Goal: Use online tool/utility: Utilize a website feature to perform a specific function

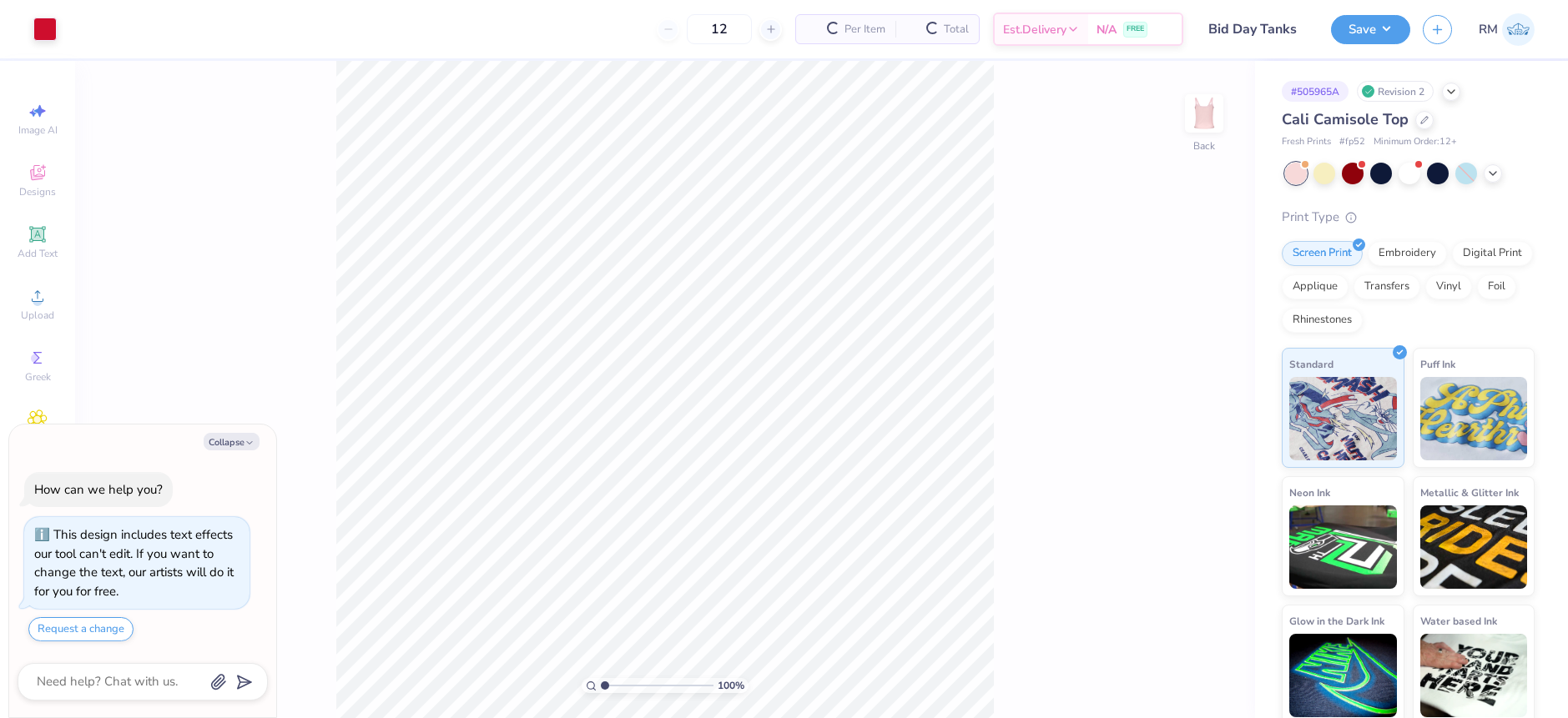
scroll to position [48, 0]
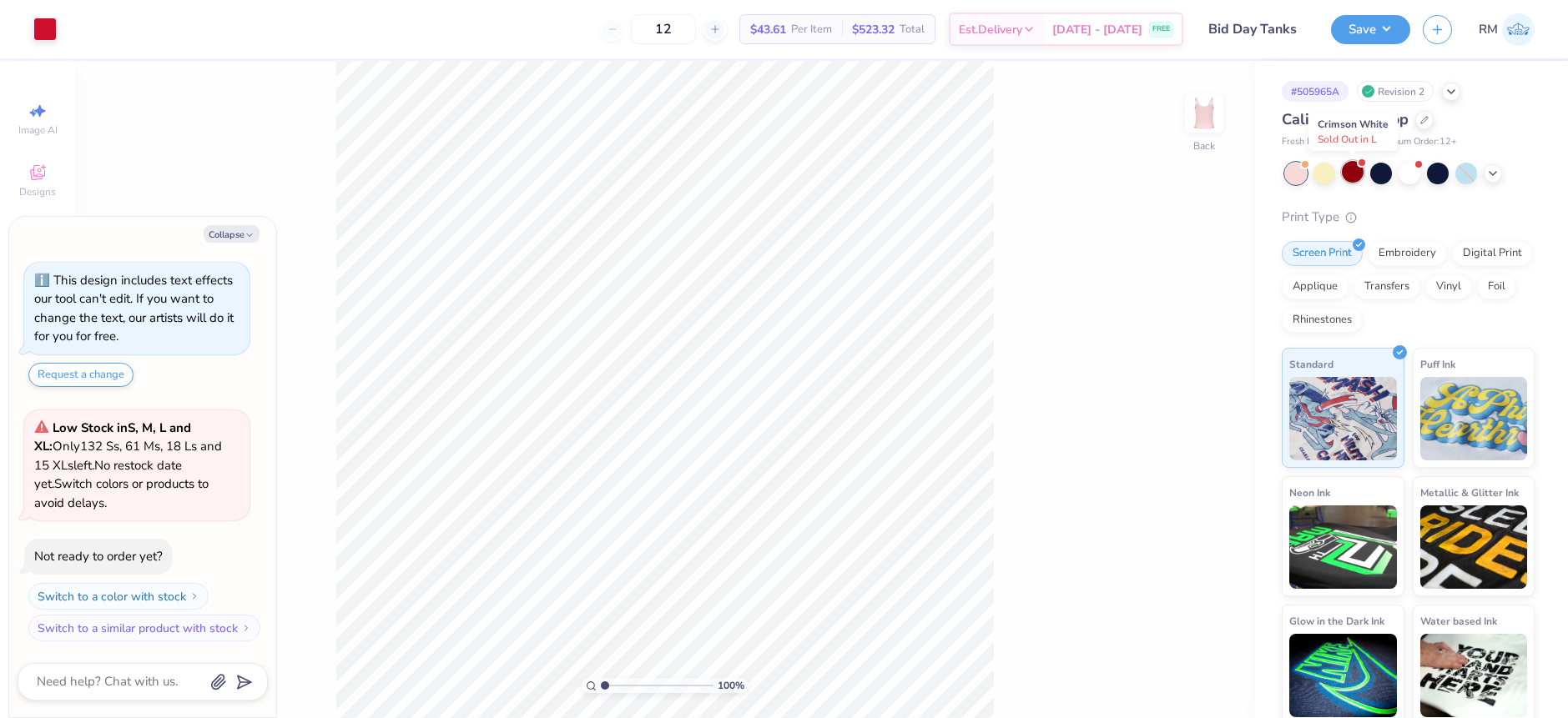
click at [1353, 171] on div at bounding box center [1353, 172] width 22 height 22
type textarea "x"
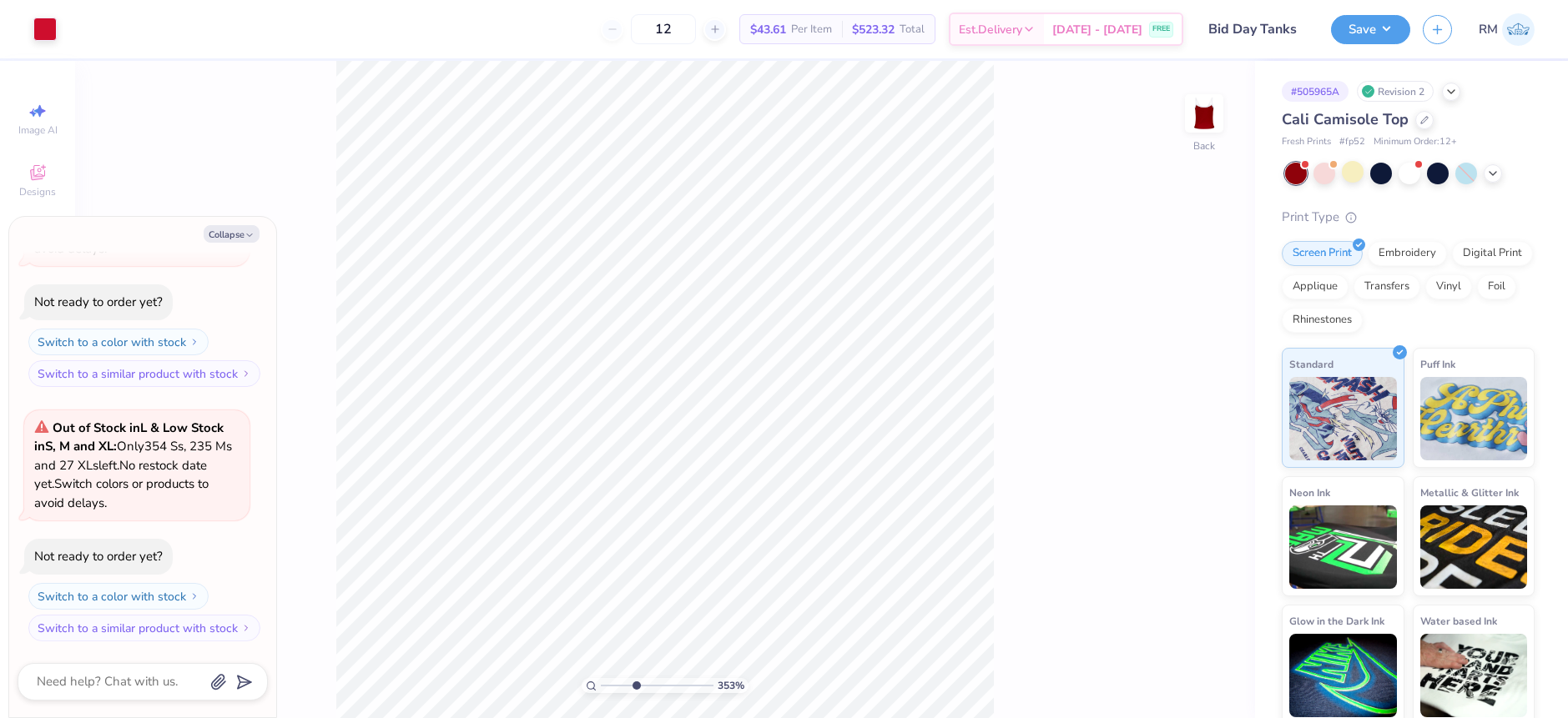
drag, startPoint x: 604, startPoint y: 685, endPoint x: 636, endPoint y: 679, distance: 32.6
type input "3.76"
click at [636, 682] on input "range" at bounding box center [657, 686] width 112 height 15
type textarea "x"
type input "0.48"
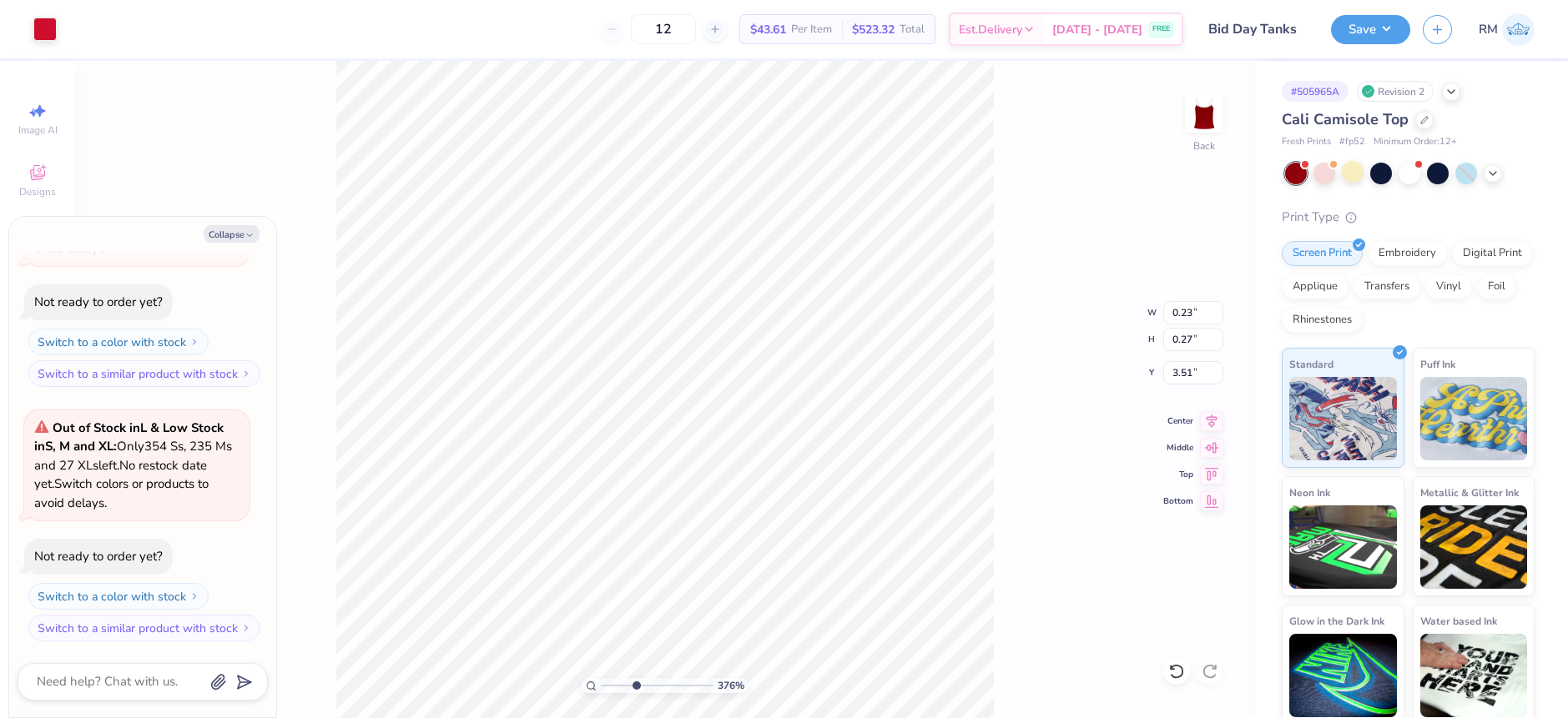
type input "0.28"
click at [527, 533] on li "Group" at bounding box center [545, 536] width 131 height 33
type textarea "x"
type input "0.73"
type textarea "x"
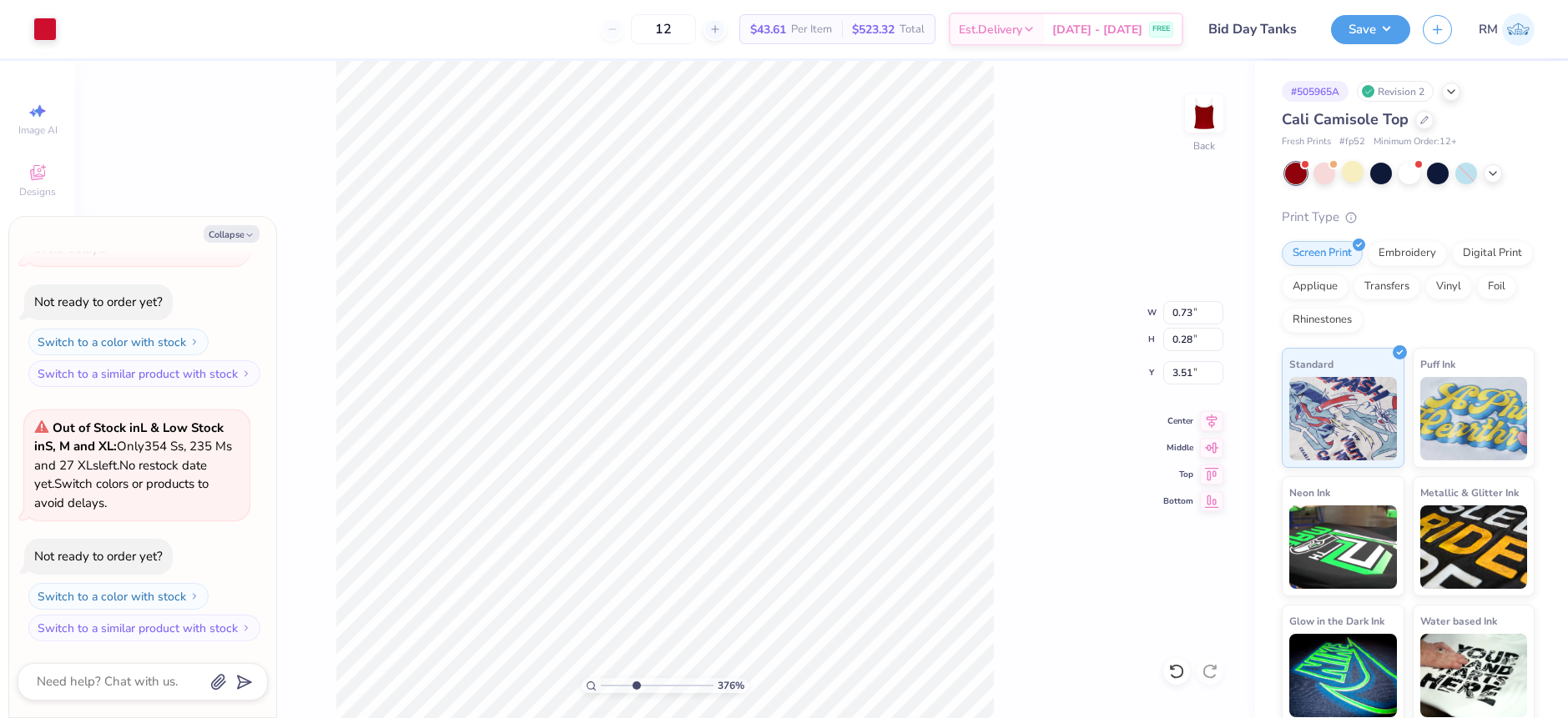
type input "3.52"
type textarea "x"
type input "3.51"
type textarea "x"
drag, startPoint x: 636, startPoint y: 683, endPoint x: 596, endPoint y: 693, distance: 41.2
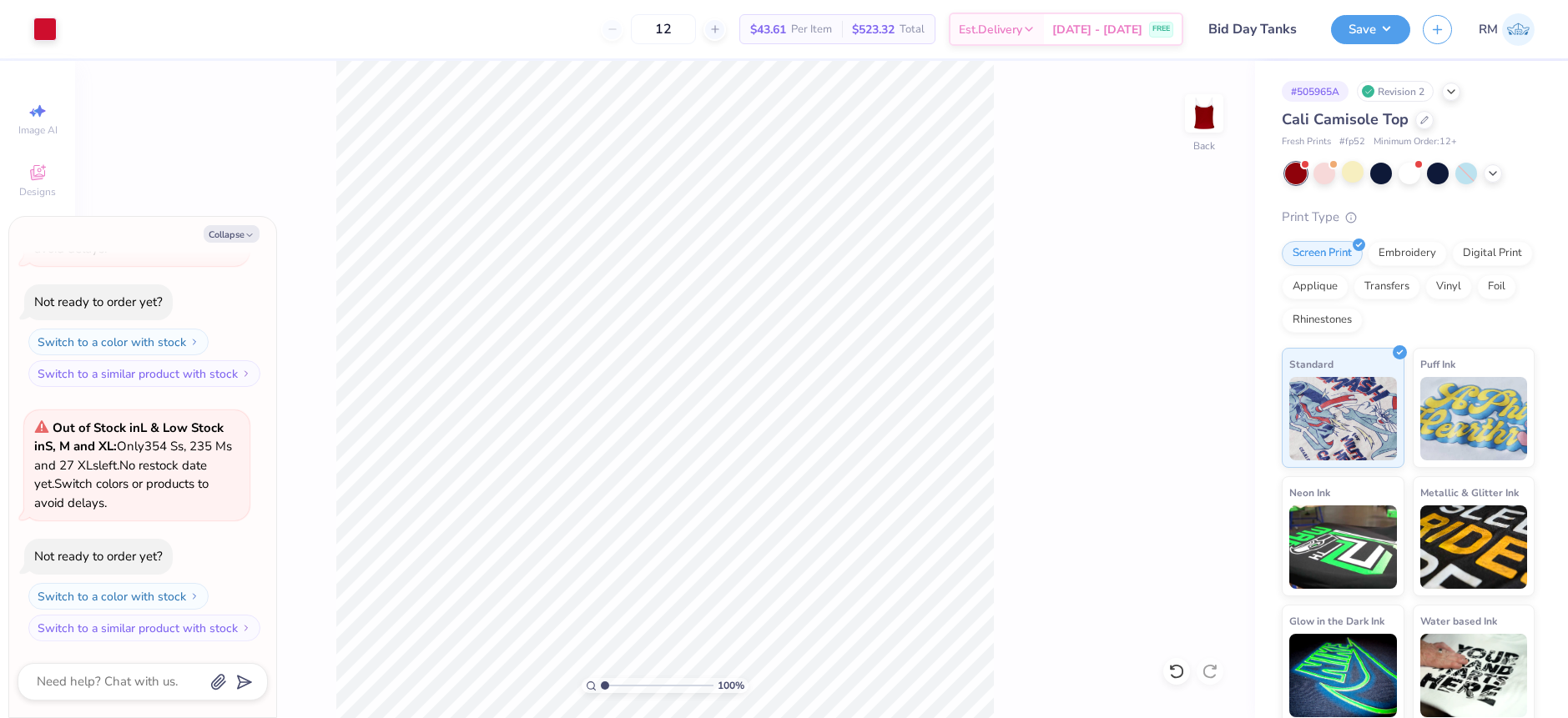
type input "1"
click at [601, 693] on input "range" at bounding box center [657, 686] width 112 height 15
click at [227, 231] on button "Collapse" at bounding box center [231, 234] width 56 height 17
type textarea "x"
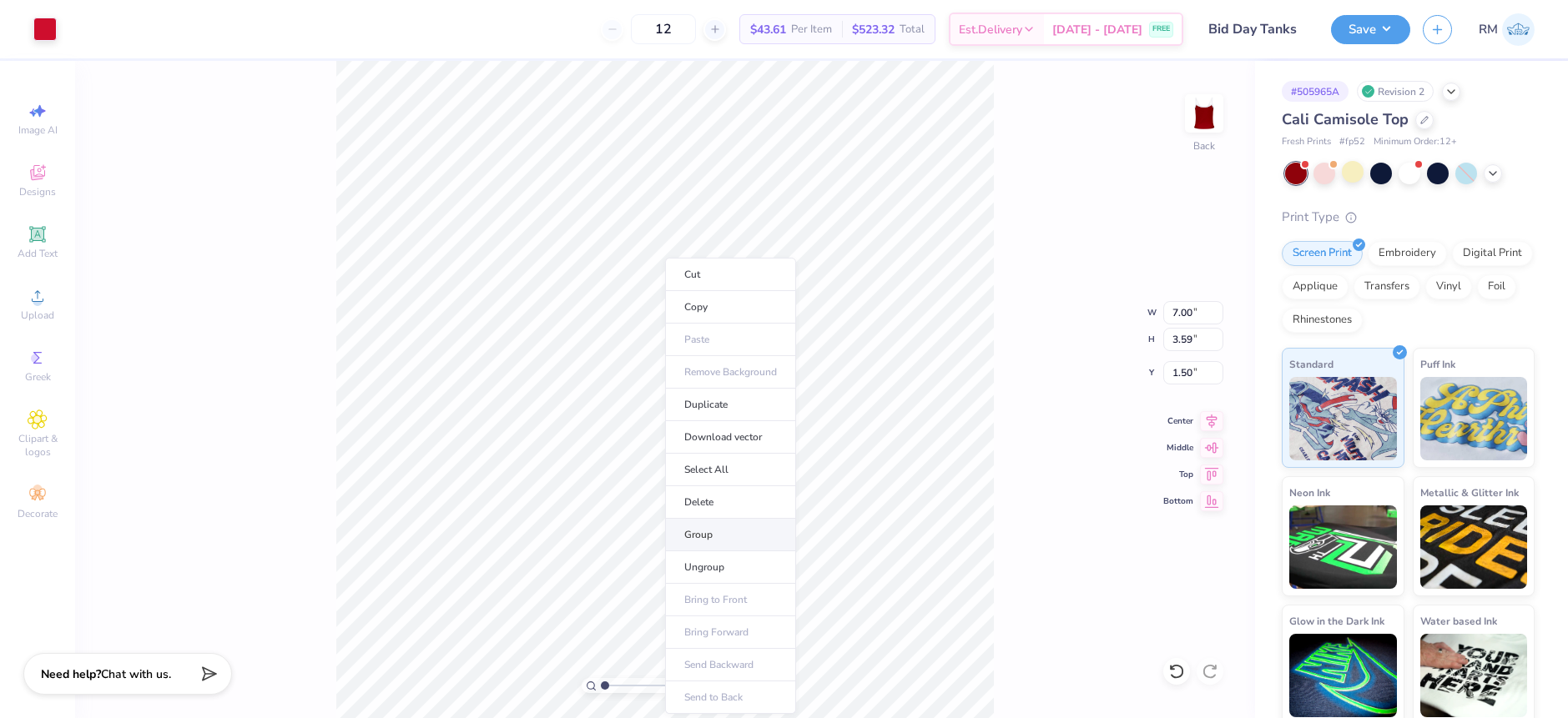
click at [723, 528] on li "Group" at bounding box center [731, 536] width 131 height 33
click at [1400, 34] on button "Save" at bounding box center [1371, 27] width 80 height 29
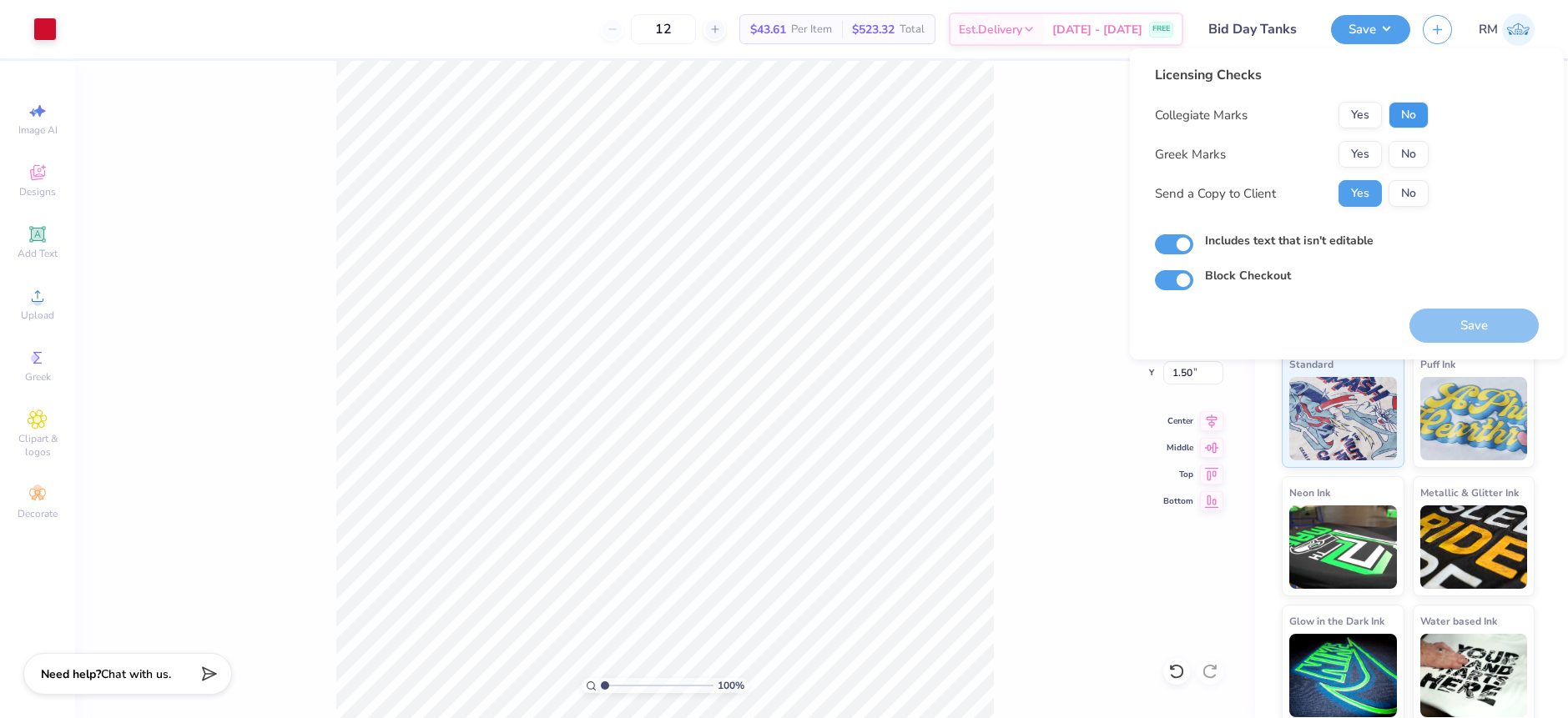
click at [1398, 111] on button "No" at bounding box center [1410, 115] width 40 height 27
click at [1348, 143] on button "Yes" at bounding box center [1360, 155] width 43 height 27
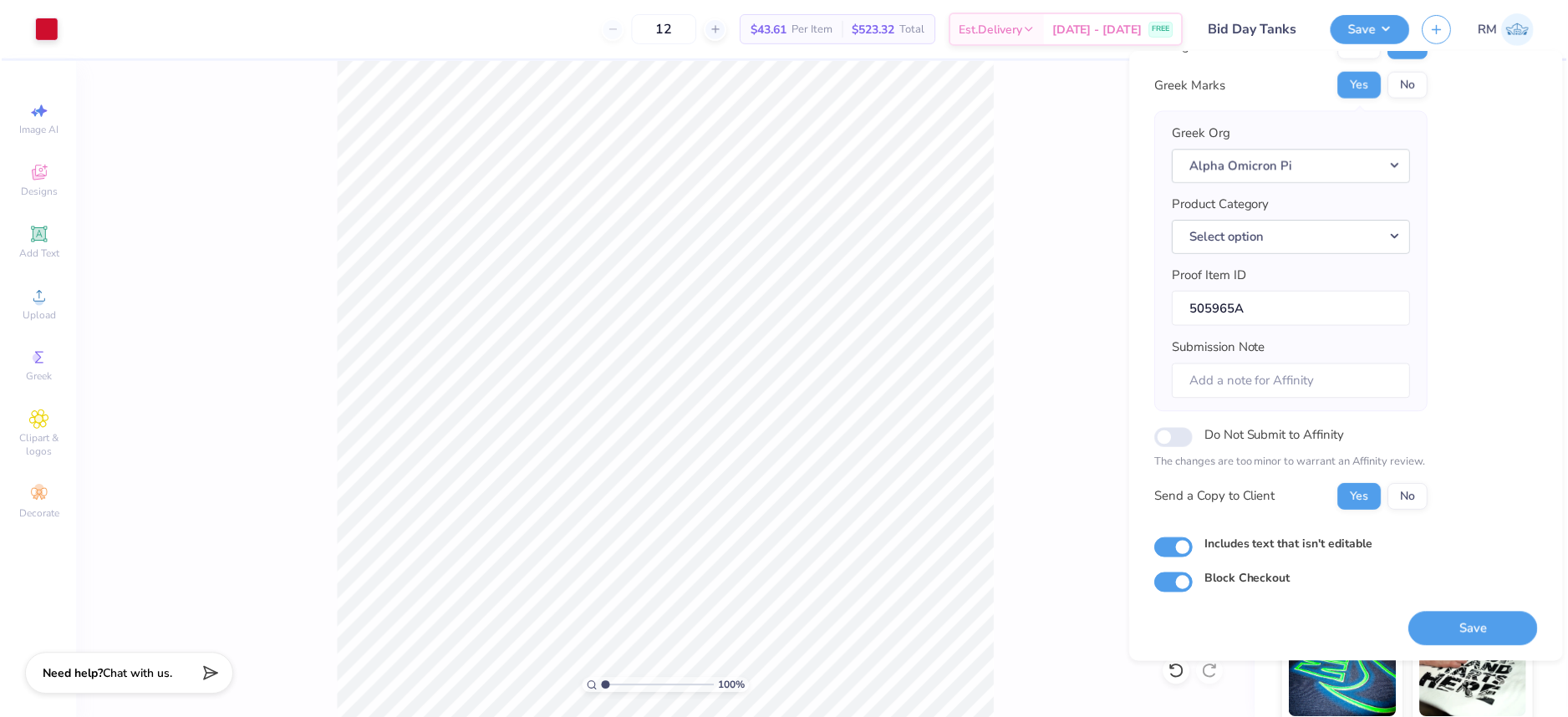
scroll to position [73, 0]
